Goal: Transaction & Acquisition: Purchase product/service

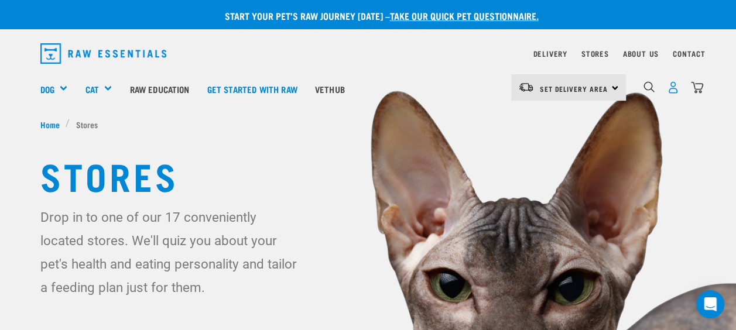
click at [675, 88] on img "dropdown navigation" at bounding box center [673, 87] width 12 height 12
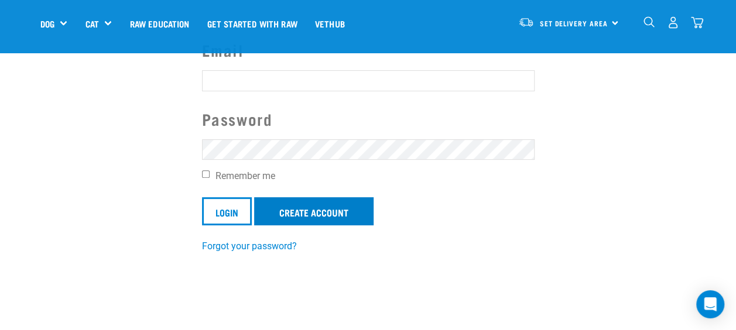
scroll to position [117, 0]
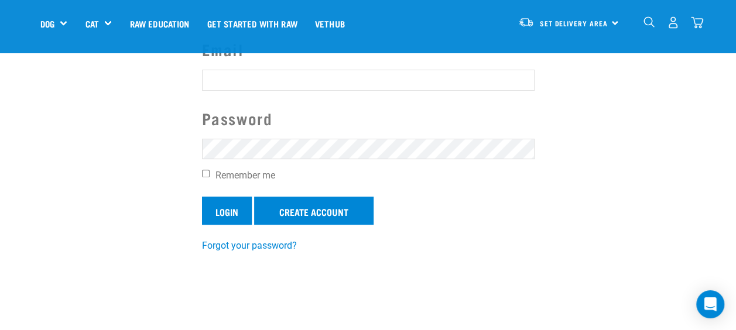
type input "kristen_mckay03@yahoo.co.nz"
click at [228, 212] on input "Login" at bounding box center [227, 211] width 50 height 28
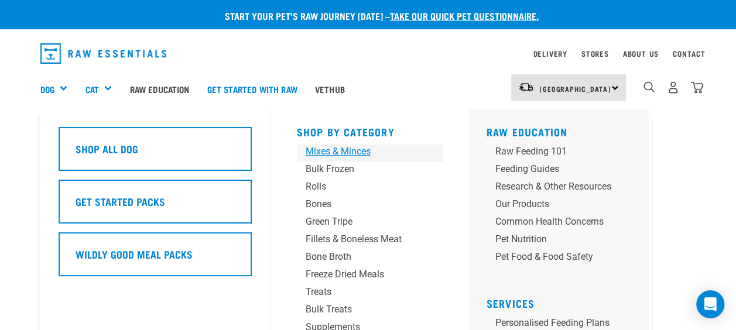
click at [336, 155] on div "Mixes & Minces" at bounding box center [361, 152] width 110 height 14
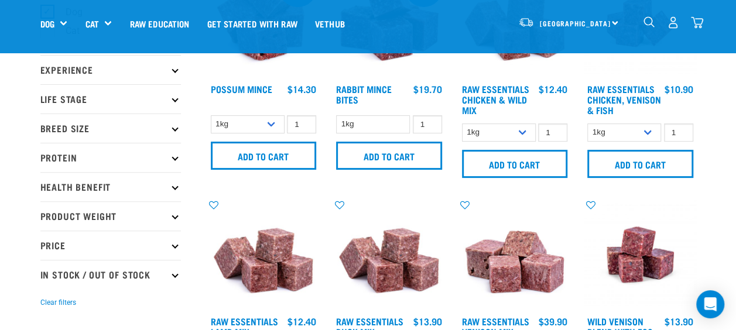
scroll to position [117, 0]
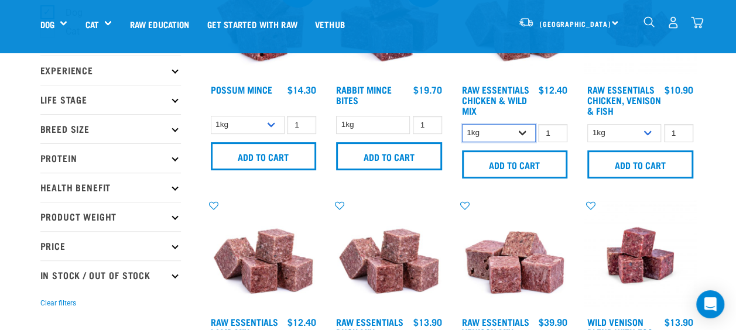
click at [521, 132] on select "1kg 3kg Bulk (10kg)" at bounding box center [499, 133] width 74 height 18
select select "709"
click at [462, 124] on select "1kg 3kg Bulk (10kg)" at bounding box center [499, 133] width 74 height 18
click at [557, 130] on input "2" at bounding box center [552, 133] width 29 height 18
click at [557, 130] on input "3" at bounding box center [552, 133] width 29 height 18
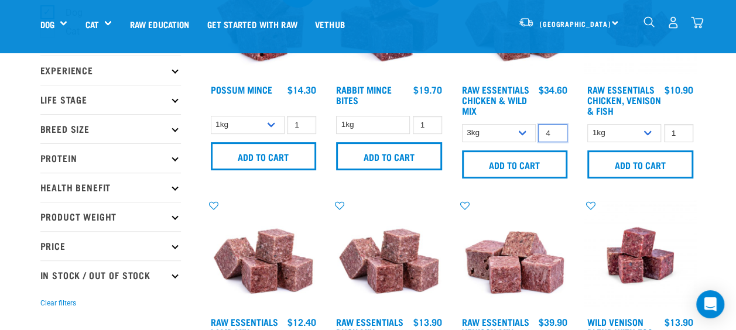
click at [557, 130] on input "4" at bounding box center [552, 133] width 29 height 18
click at [557, 130] on input "5" at bounding box center [552, 133] width 29 height 18
click at [557, 130] on input "6" at bounding box center [552, 133] width 29 height 18
type input "7"
click at [557, 130] on input "7" at bounding box center [552, 133] width 29 height 18
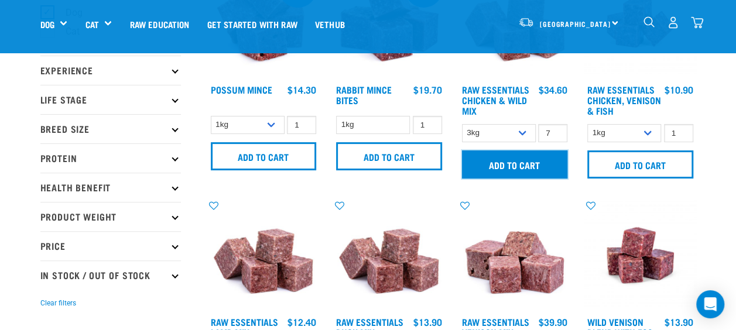
click at [528, 168] on input "Add to cart" at bounding box center [515, 165] width 106 height 28
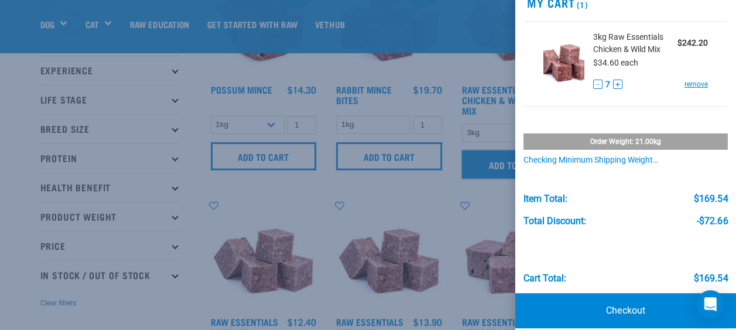
scroll to position [55, 0]
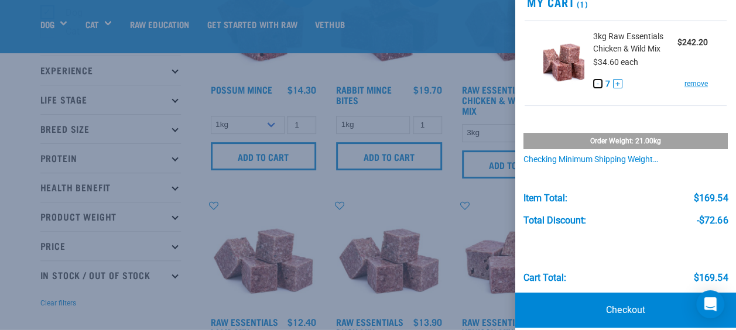
click at [593, 82] on button "-" at bounding box center [597, 83] width 9 height 9
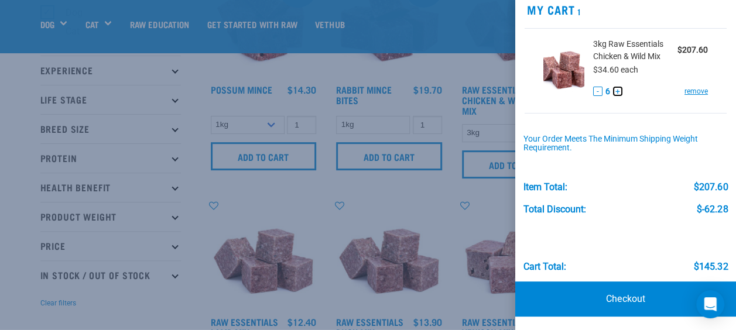
click at [614, 91] on button "+" at bounding box center [617, 91] width 9 height 9
